Goal: Task Accomplishment & Management: Complete application form

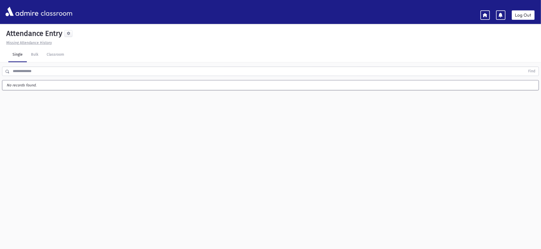
click at [484, 18] on link at bounding box center [484, 14] width 9 height 9
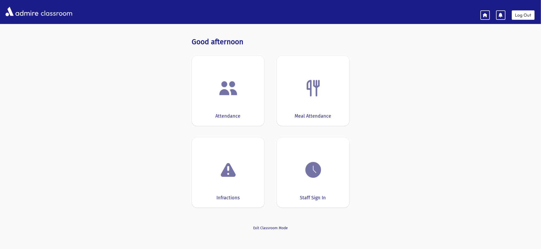
click at [219, 83] on img at bounding box center [228, 88] width 20 height 20
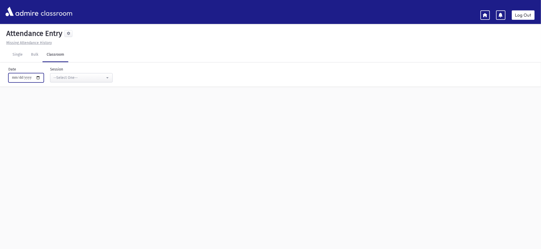
click at [44, 82] on input "**********" at bounding box center [25, 77] width 35 height 9
click at [70, 79] on div "--Select One--" at bounding box center [79, 77] width 52 height 5
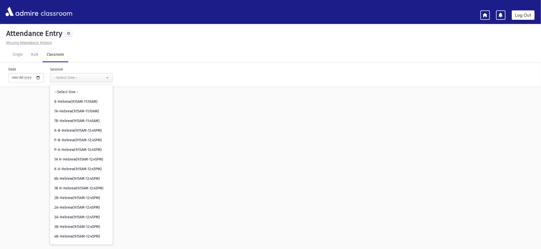
click at [51, 61] on link "Classroom" at bounding box center [55, 55] width 26 height 15
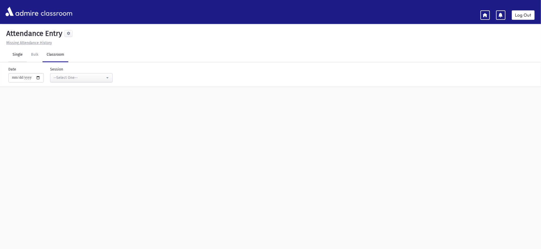
click at [18, 53] on link "Single" at bounding box center [17, 55] width 18 height 15
click at [39, 56] on link "Bulk" at bounding box center [35, 55] width 16 height 15
click at [60, 54] on link "Classroom" at bounding box center [55, 55] width 26 height 15
click at [61, 79] on div "--Select One--" at bounding box center [79, 77] width 52 height 5
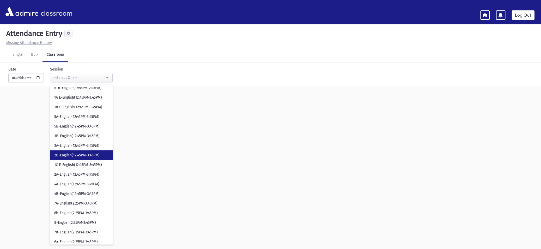
scroll to position [306, 0]
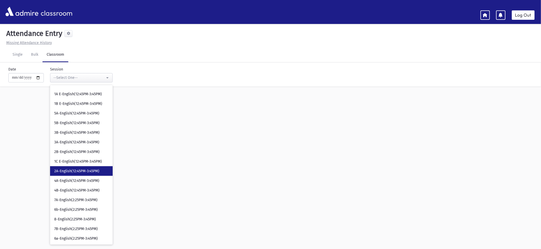
click at [66, 170] on span "2A-English(12:45PM-3:45PM)" at bounding box center [76, 171] width 45 height 5
select select "****"
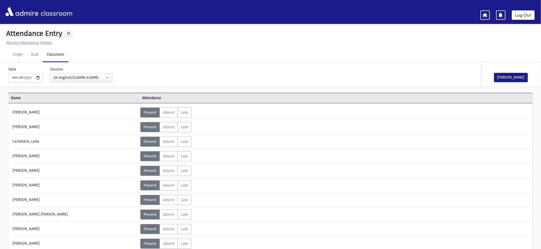
scroll to position [307, 0]
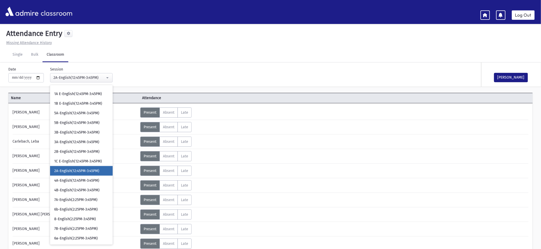
click at [228, 42] on div "Missing Attendance History" at bounding box center [270, 42] width 532 height 5
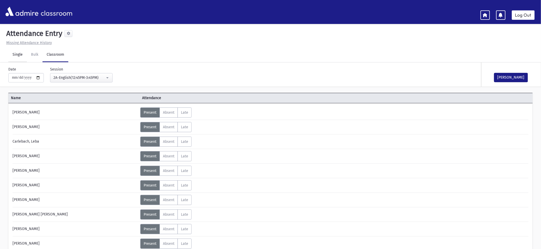
click at [25, 55] on link "Single" at bounding box center [17, 55] width 18 height 15
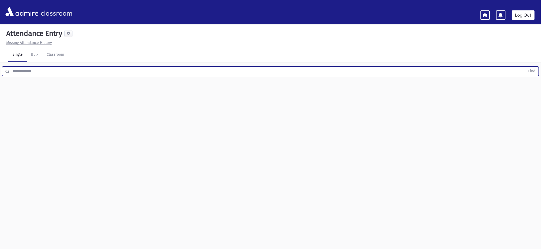
click at [37, 67] on input "text" at bounding box center [268, 71] width 516 height 9
type input "****"
click at [525, 67] on button "Find" at bounding box center [531, 71] width 13 height 9
